Goal: Task Accomplishment & Management: Use online tool/utility

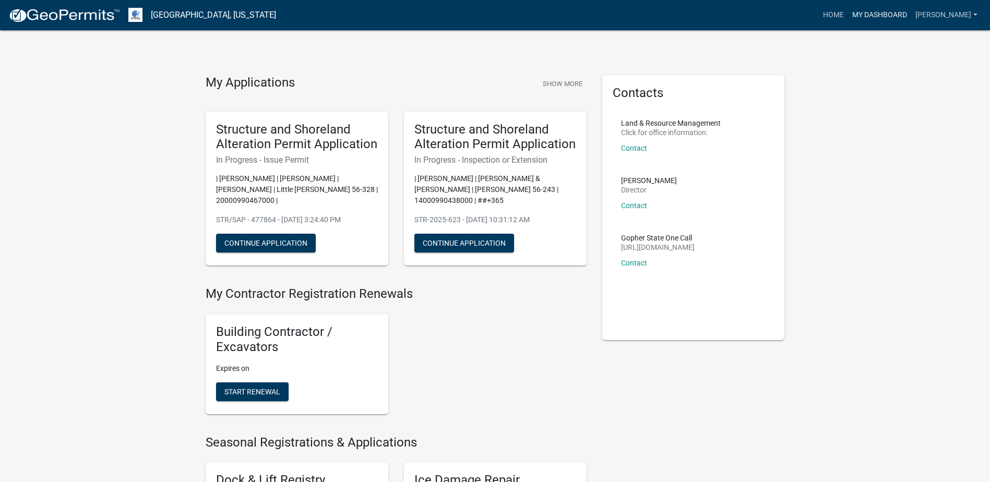
click at [869, 17] on link "My Dashboard" at bounding box center [879, 15] width 63 height 20
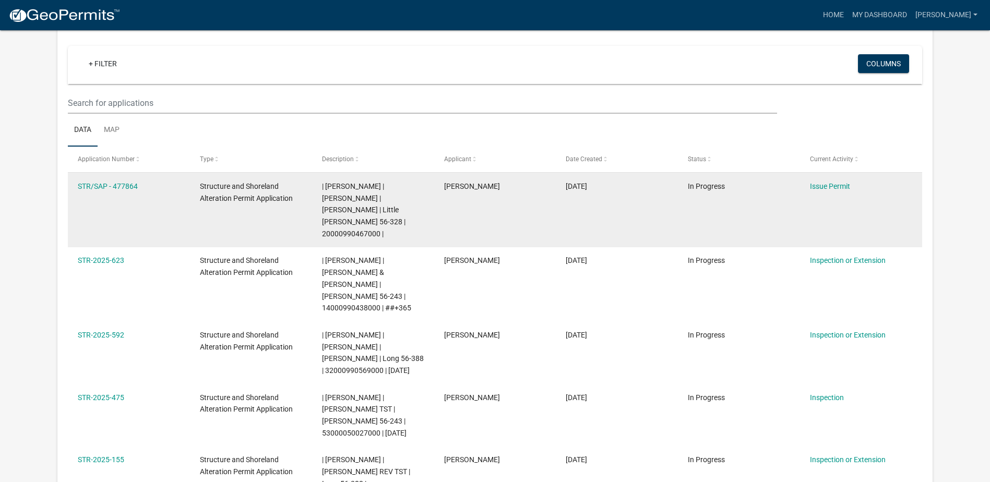
scroll to position [86, 0]
click at [371, 198] on span "| [PERSON_NAME] | [PERSON_NAME] | [PERSON_NAME] | Little [PERSON_NAME] 56-328 |…" at bounding box center [363, 210] width 83 height 56
click at [841, 188] on link "Issue Permit" at bounding box center [830, 186] width 40 height 8
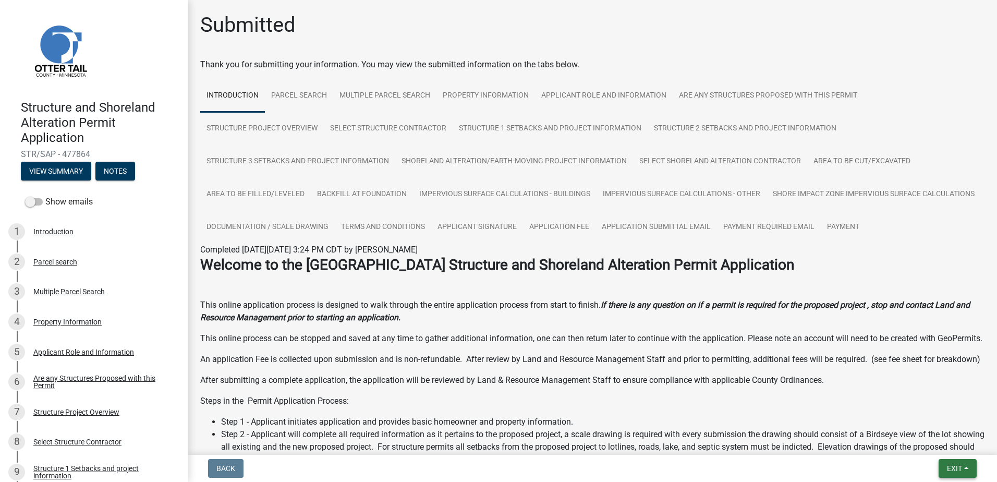
click at [959, 468] on span "Exit" at bounding box center [954, 468] width 15 height 8
click at [932, 439] on button "Save & Exit" at bounding box center [935, 441] width 83 height 25
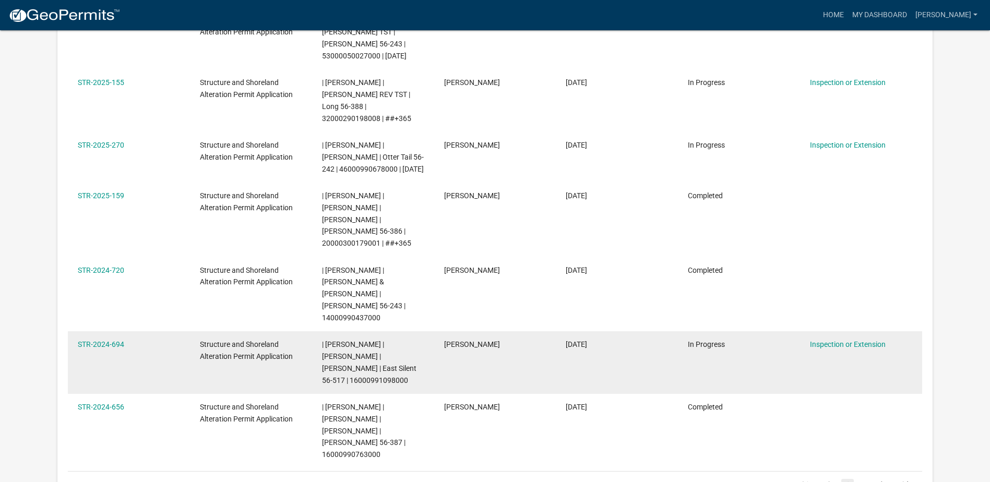
scroll to position [503, 0]
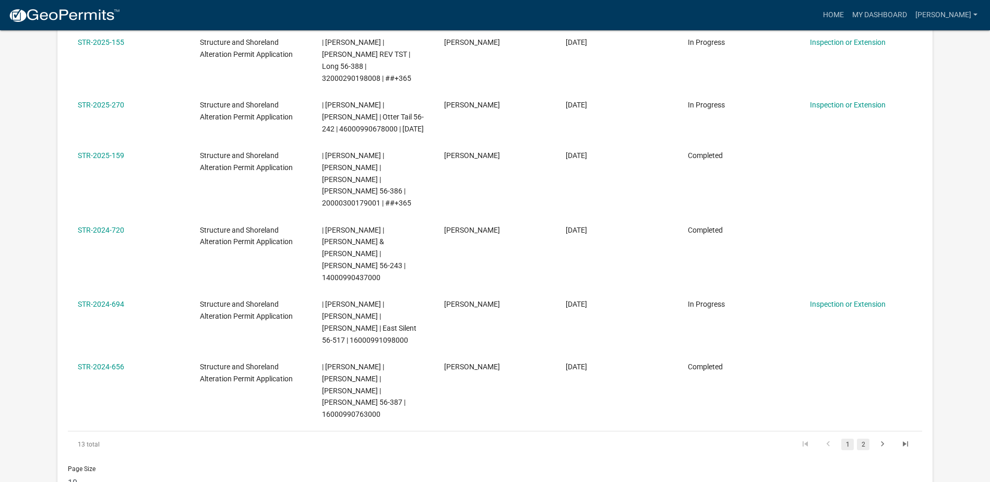
click at [867, 439] on link "2" at bounding box center [863, 444] width 13 height 11
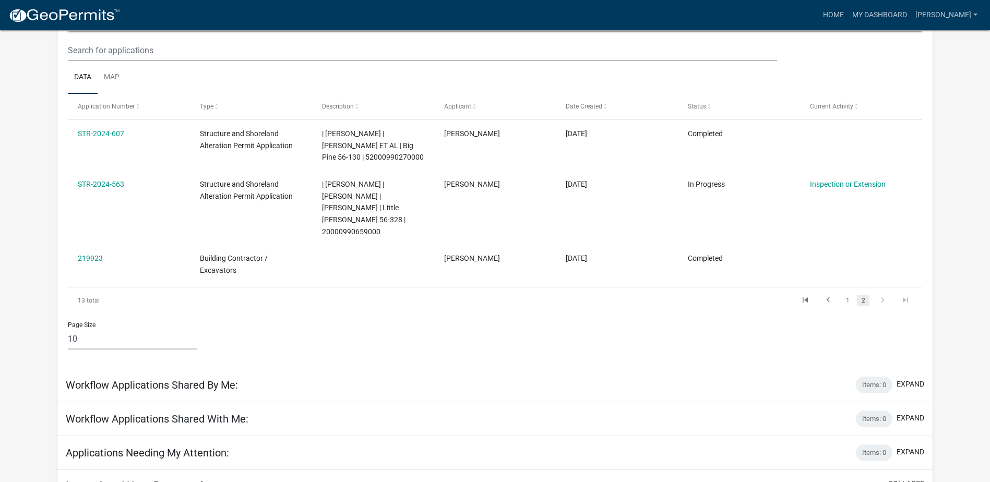
scroll to position [138, 0]
click at [852, 295] on link "1" at bounding box center [847, 300] width 13 height 11
